Goal: Transaction & Acquisition: Purchase product/service

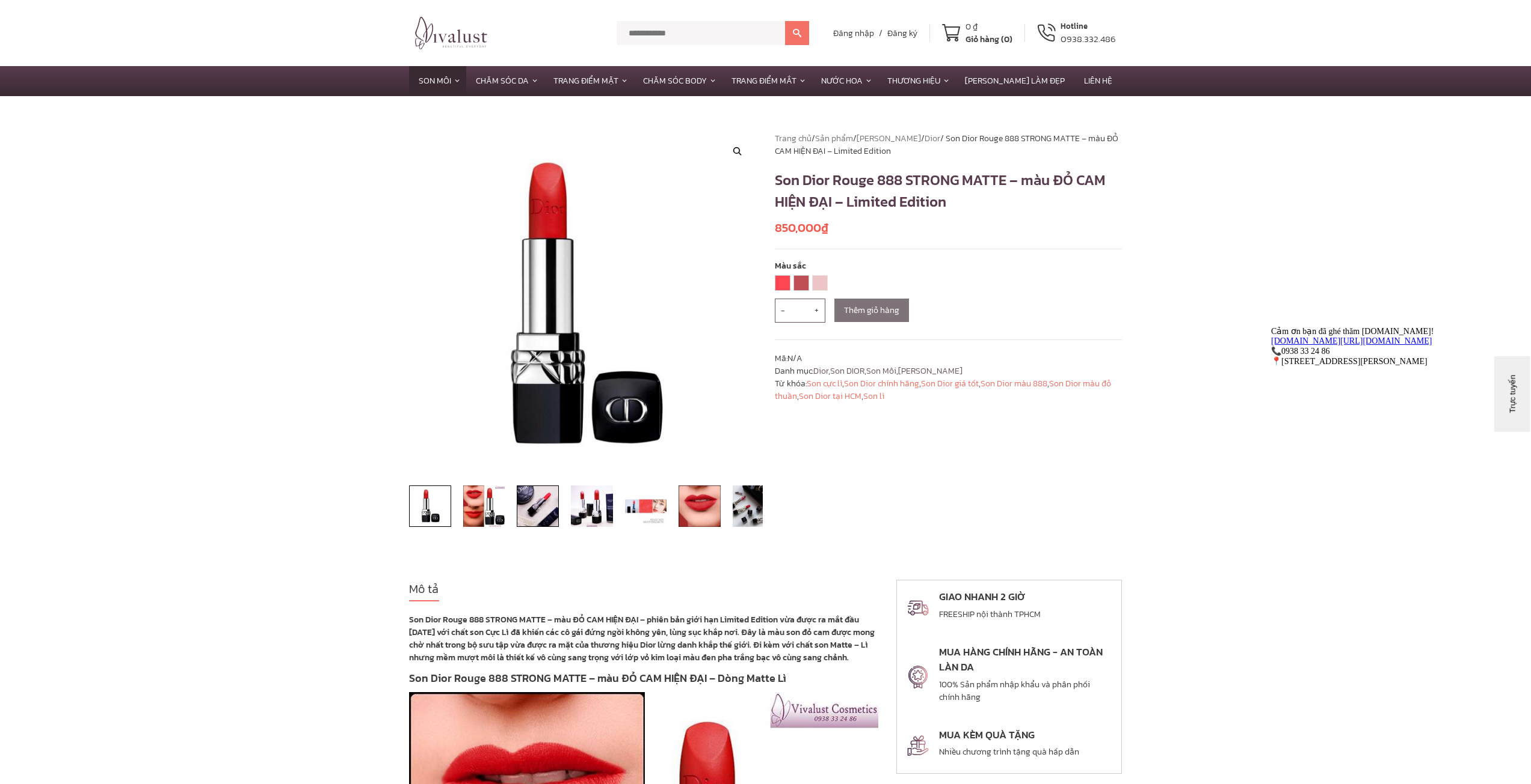
click at [554, 508] on img at bounding box center [538, 506] width 43 height 43
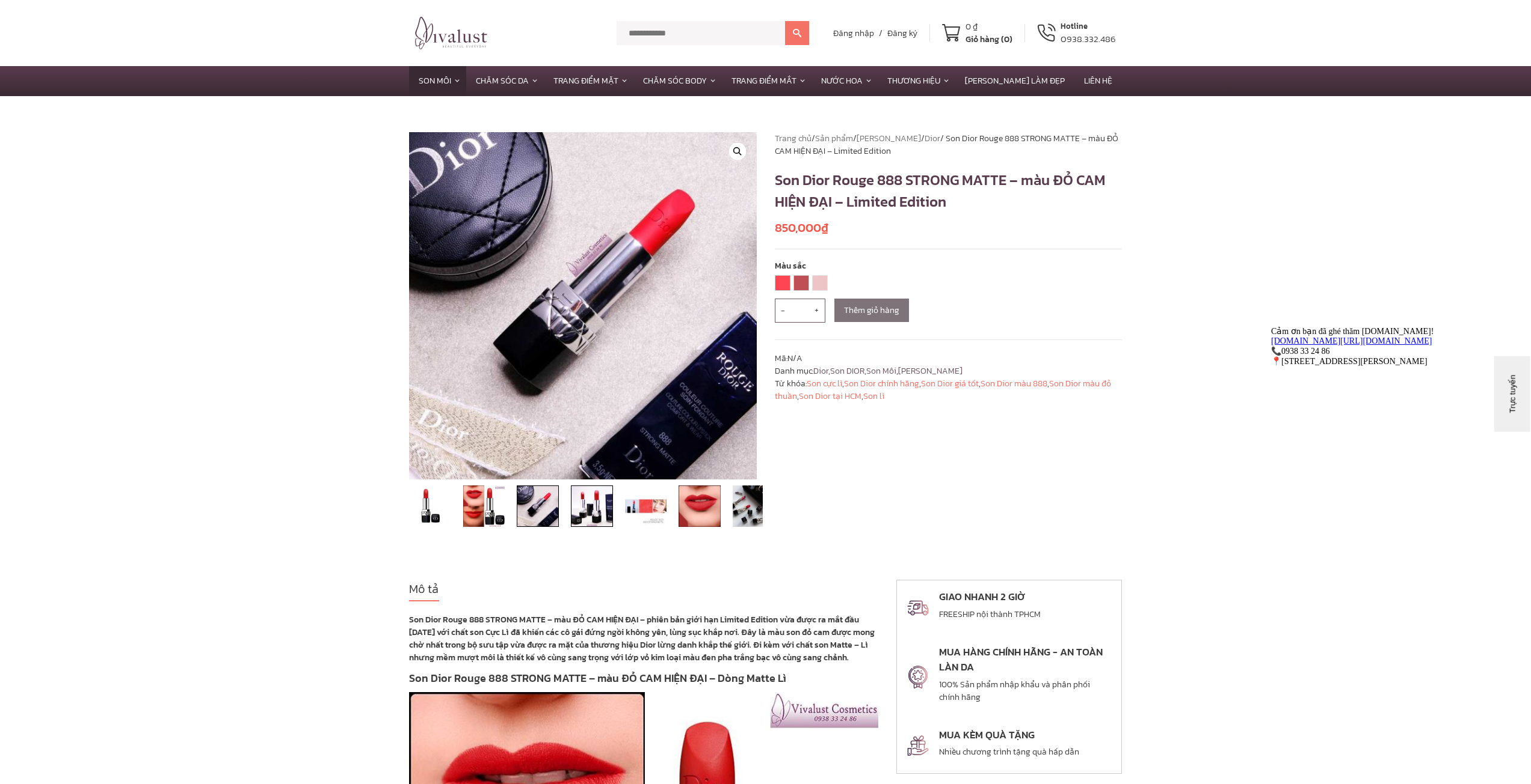
click at [593, 504] on img at bounding box center [592, 506] width 43 height 43
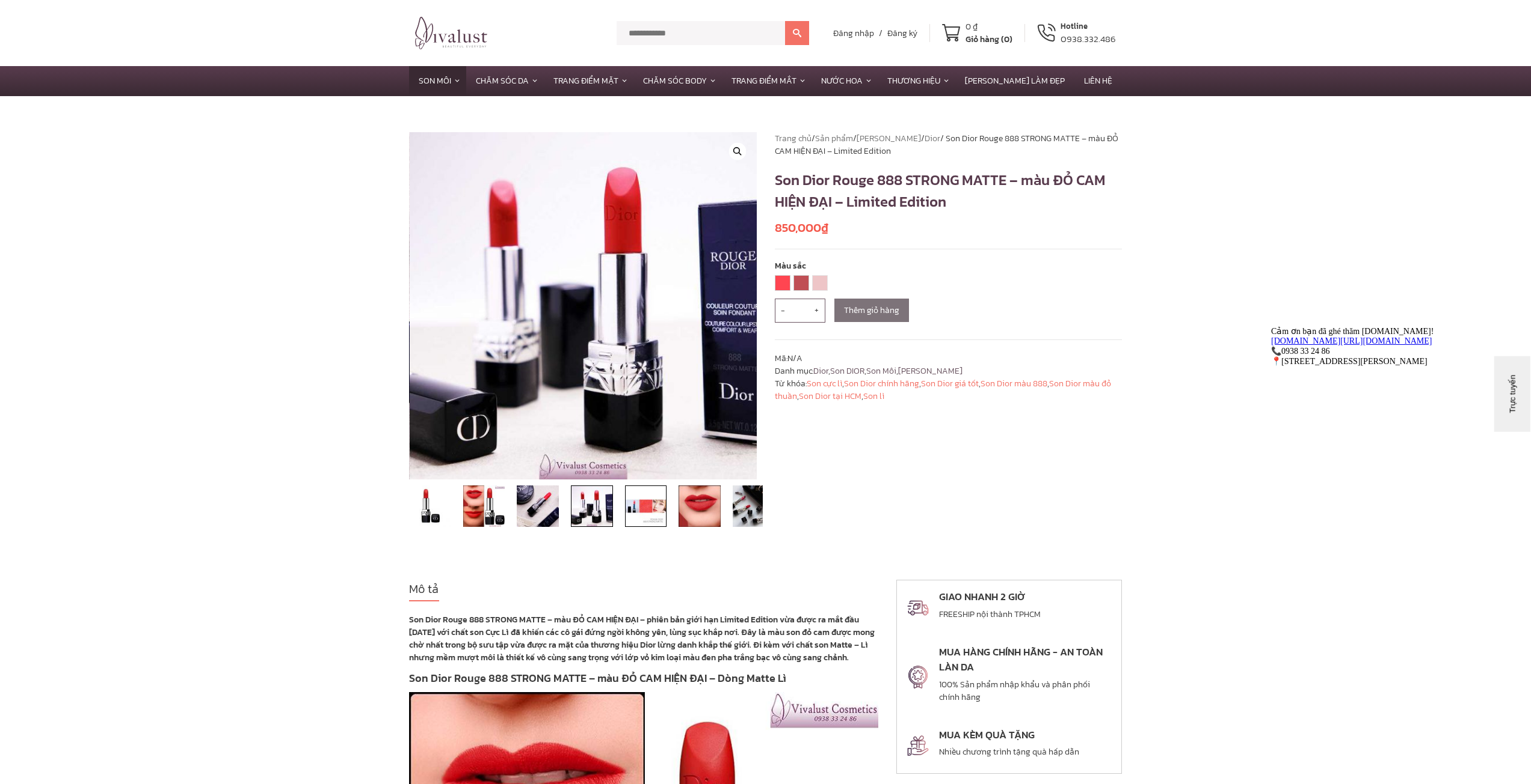
click at [647, 514] on img at bounding box center [645, 506] width 43 height 43
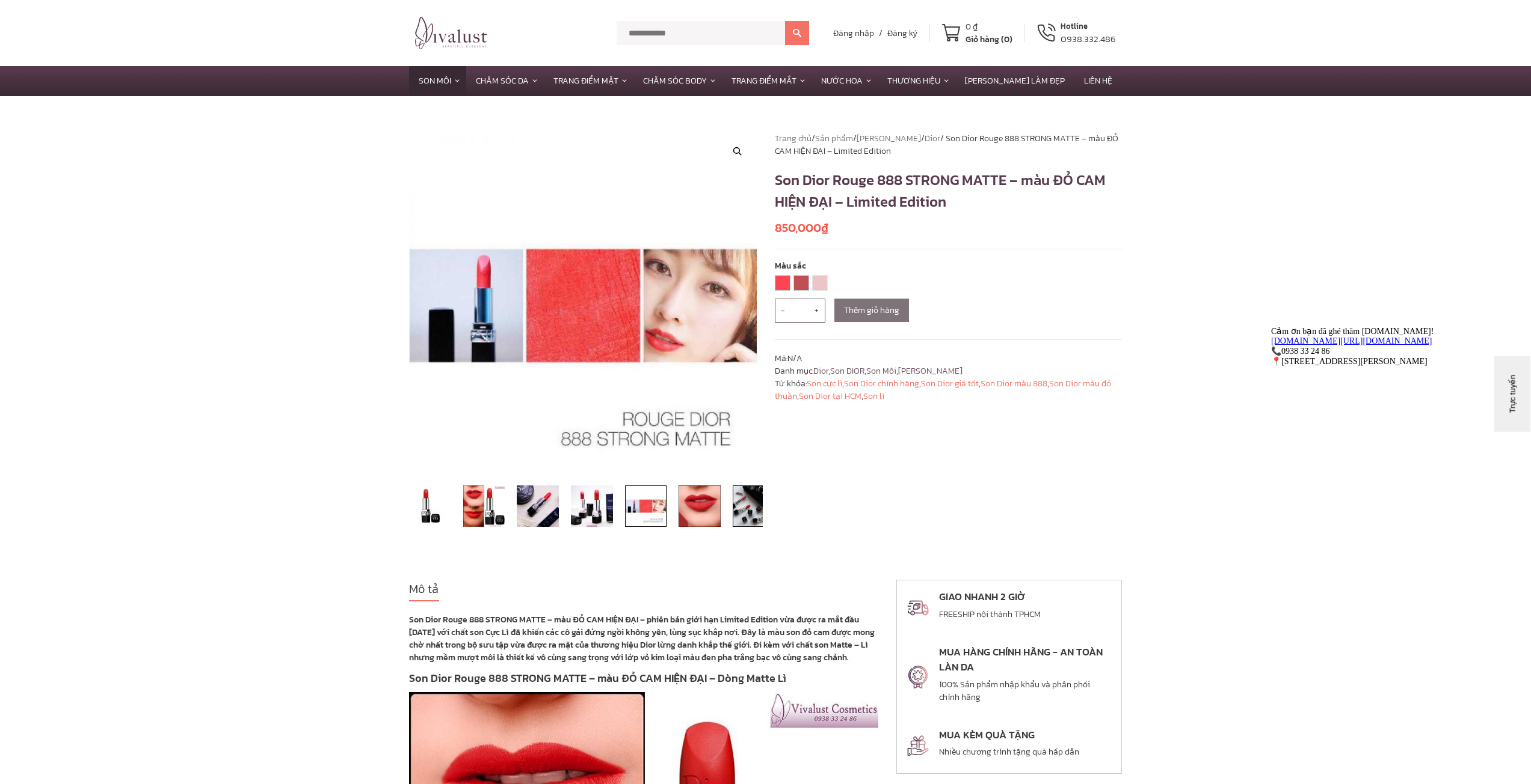
click at [752, 508] on img at bounding box center [753, 506] width 43 height 43
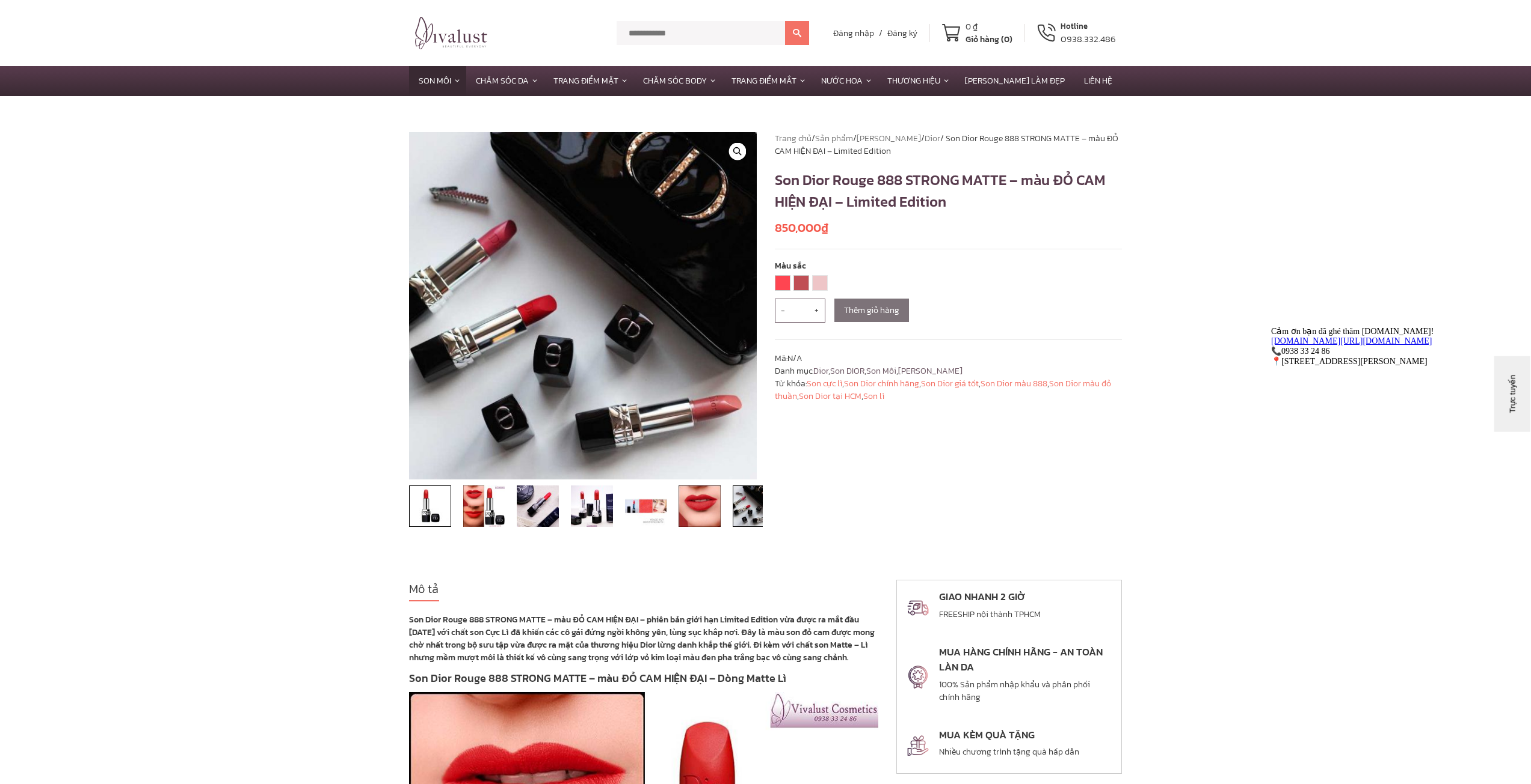
click at [431, 509] on img at bounding box center [430, 506] width 43 height 43
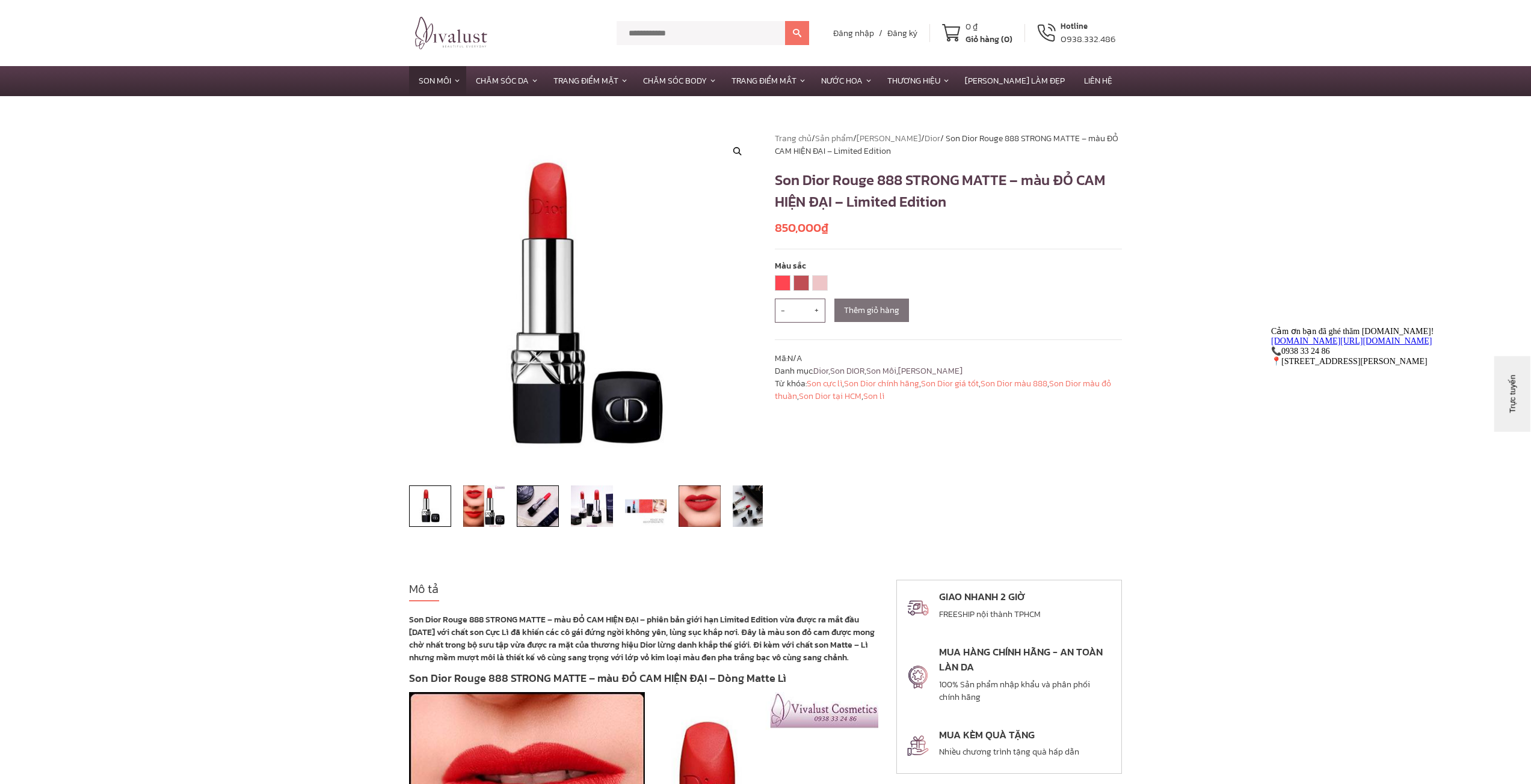
click at [540, 506] on img at bounding box center [538, 506] width 43 height 43
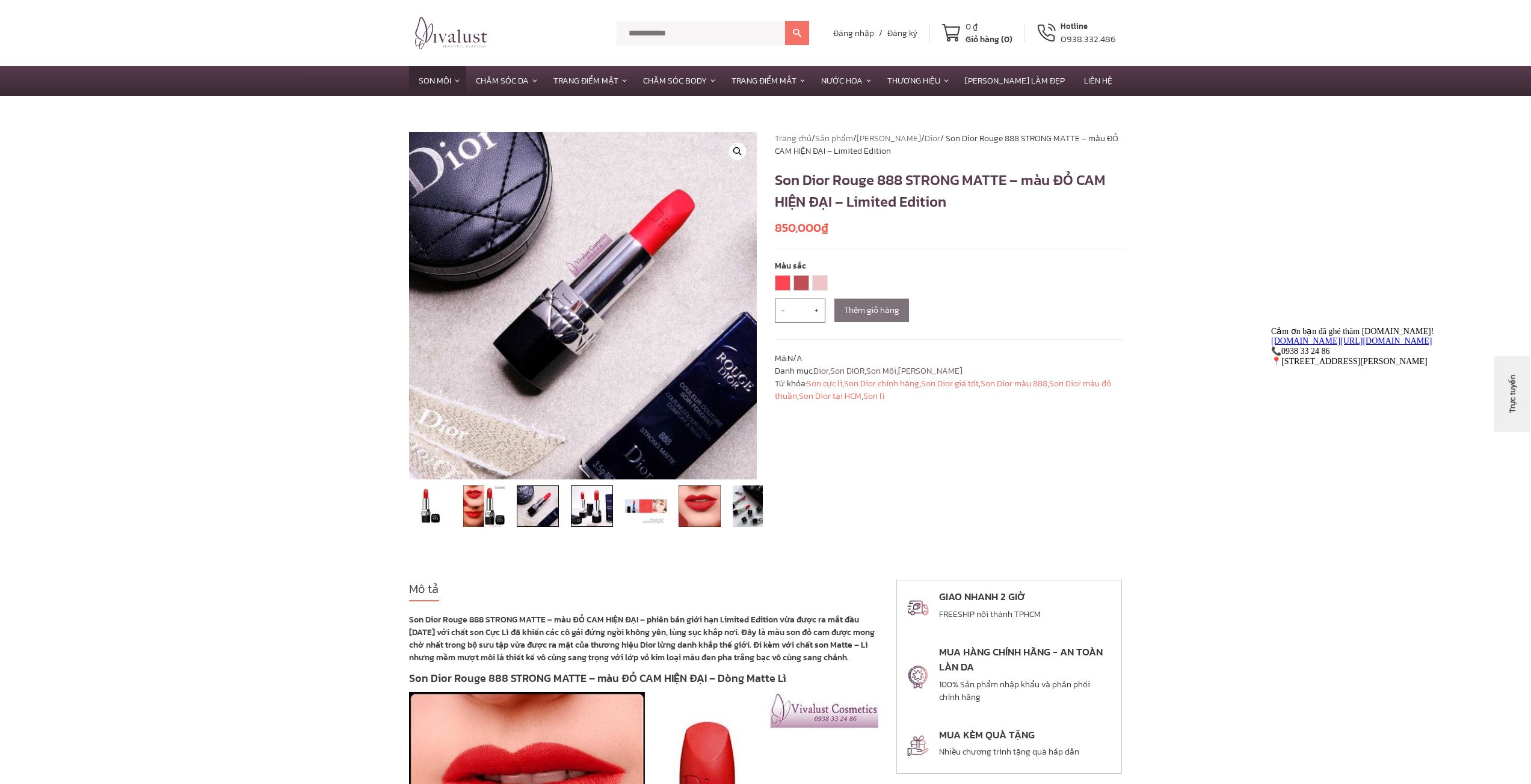
click at [602, 510] on img at bounding box center [592, 506] width 43 height 43
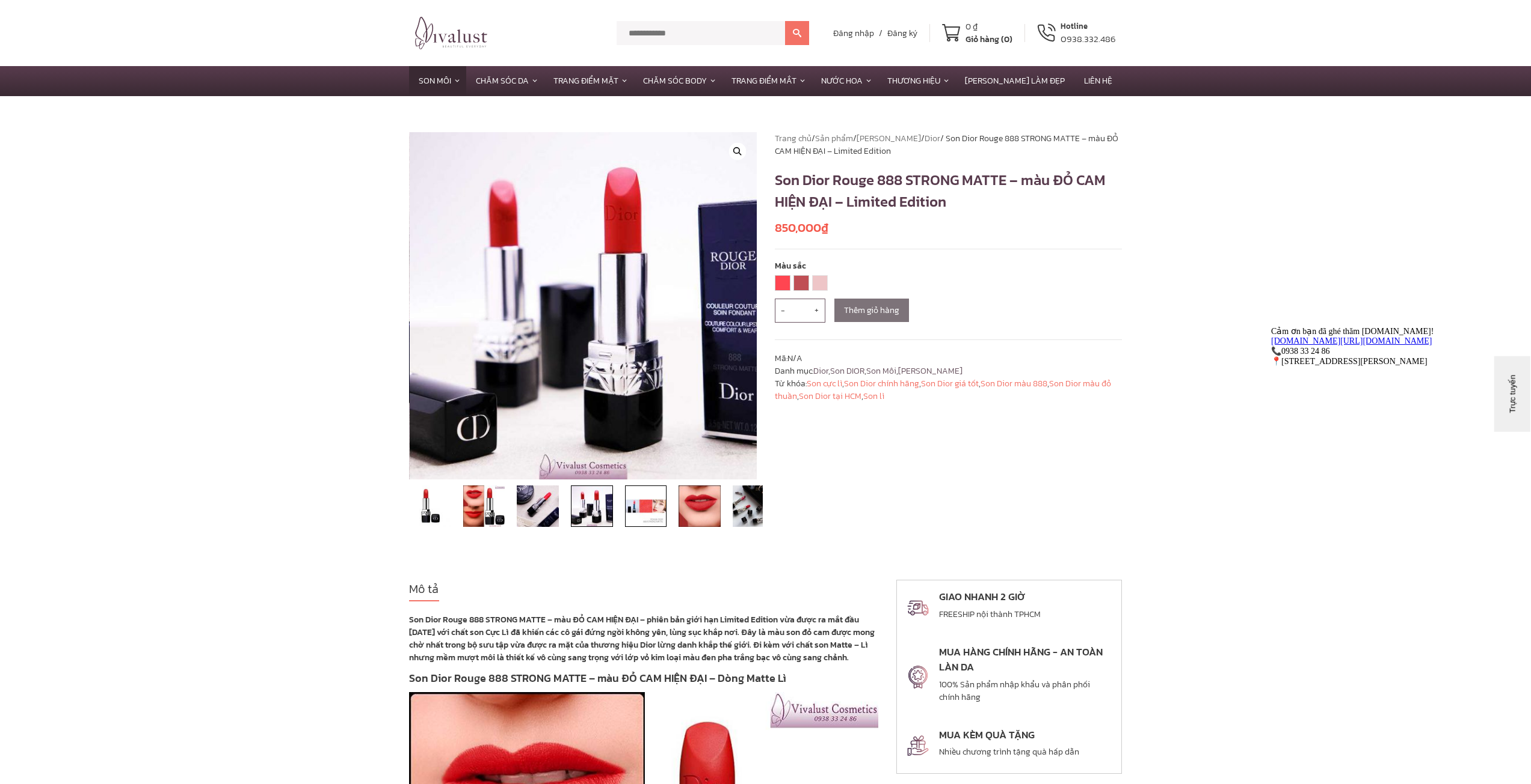
click at [644, 510] on img at bounding box center [645, 506] width 43 height 43
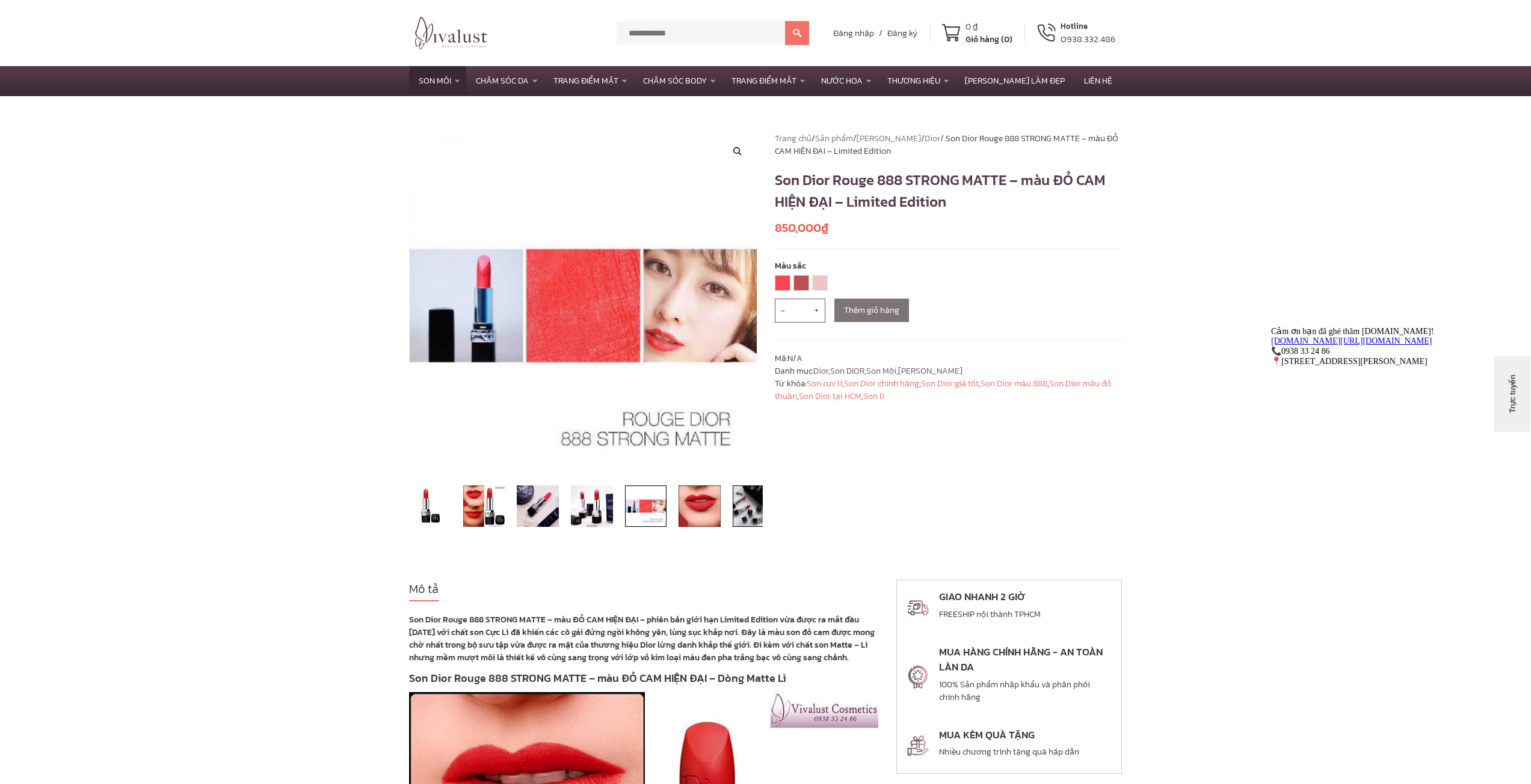
click at [738, 505] on img at bounding box center [753, 506] width 43 height 43
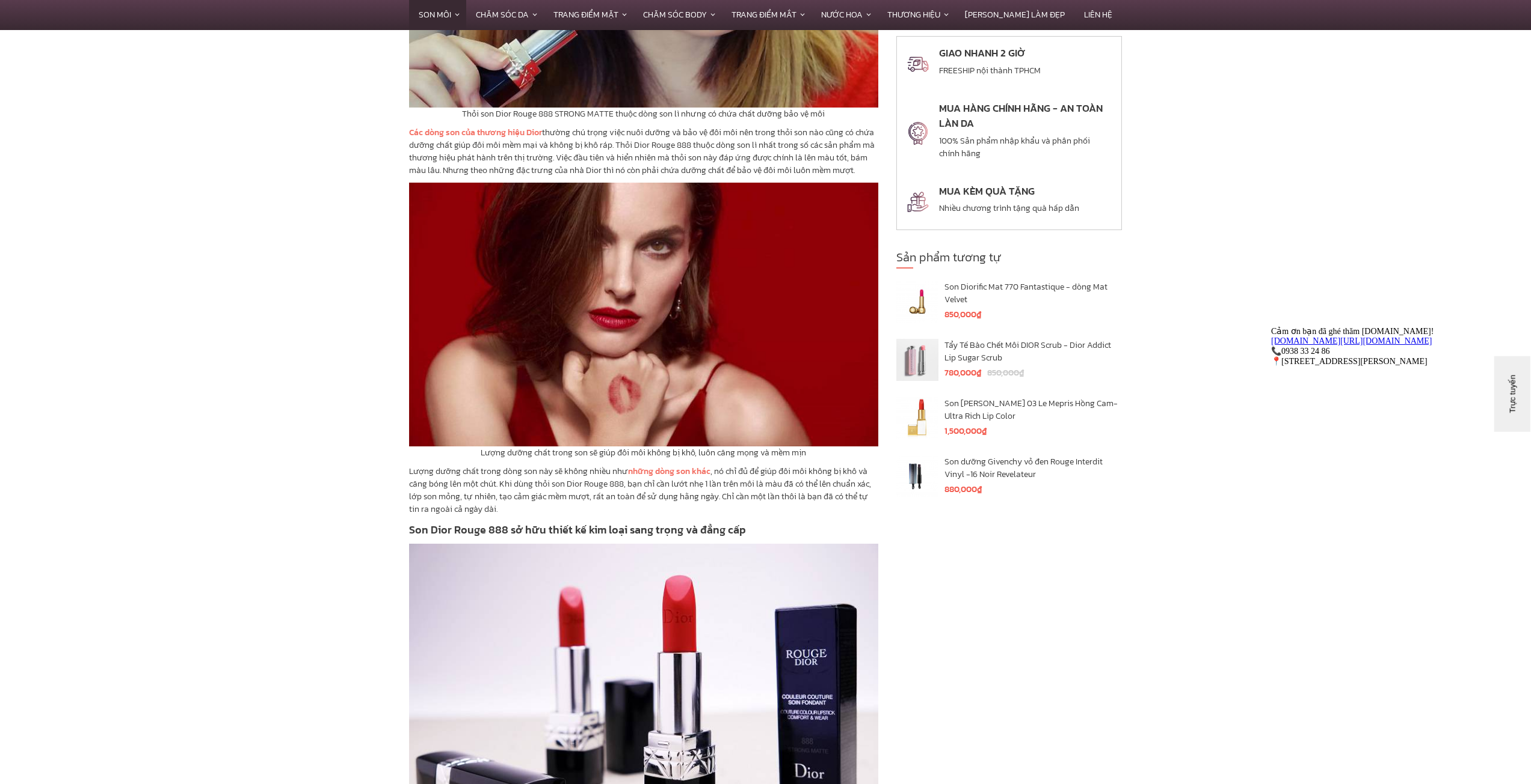
scroll to position [2464, 0]
